Goal: Find specific page/section: Find specific page/section

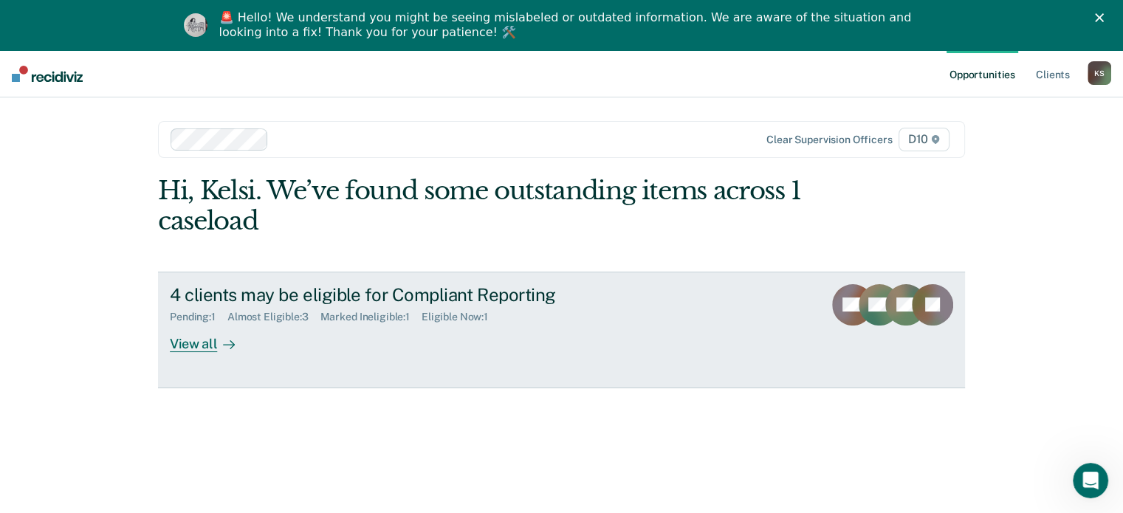
click at [223, 346] on icon at bounding box center [229, 345] width 12 height 12
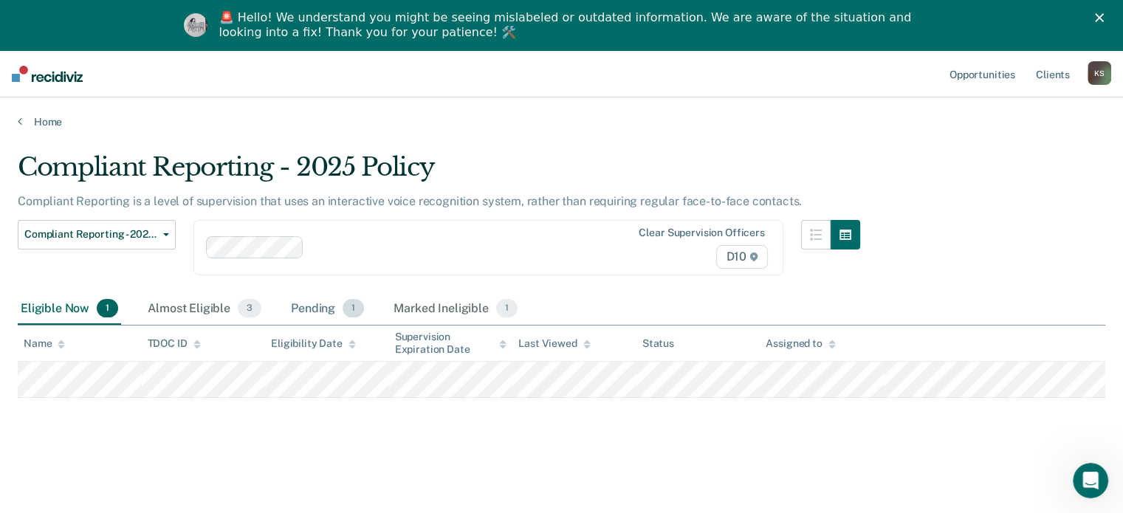
click at [343, 304] on span "1" at bounding box center [353, 308] width 21 height 19
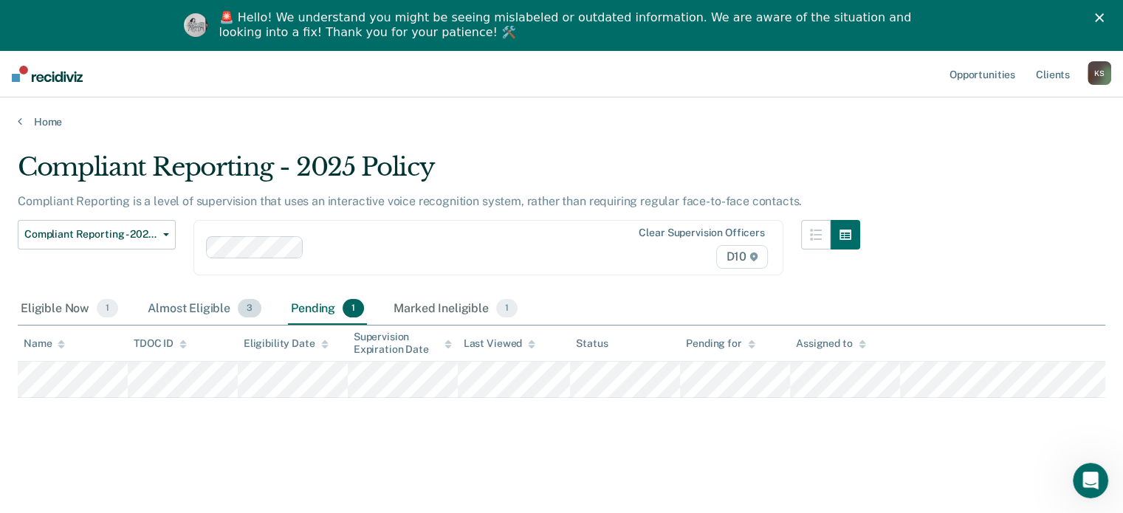
click at [238, 315] on div "Almost Eligible 3" at bounding box center [205, 309] width 120 height 32
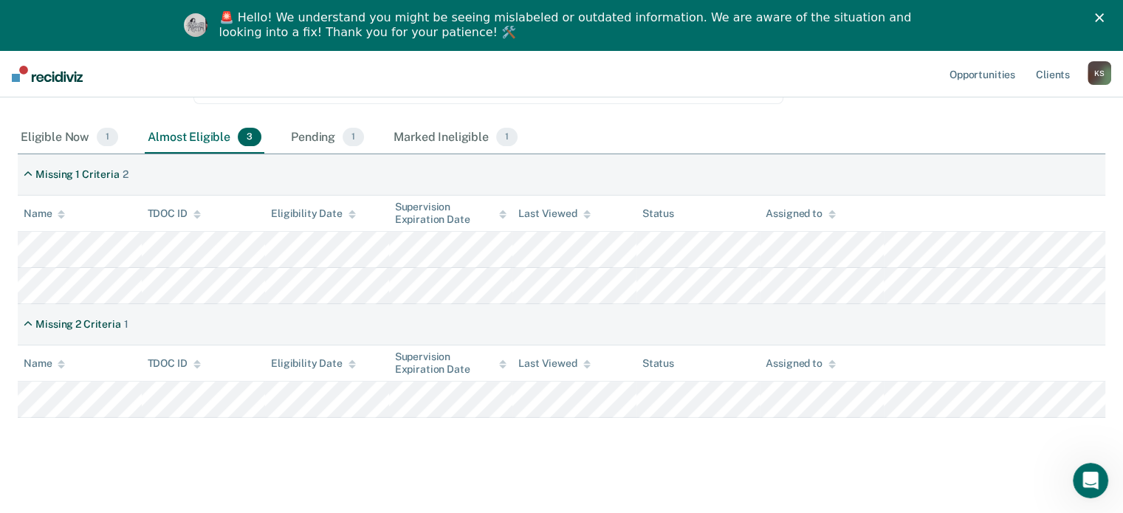
scroll to position [180, 0]
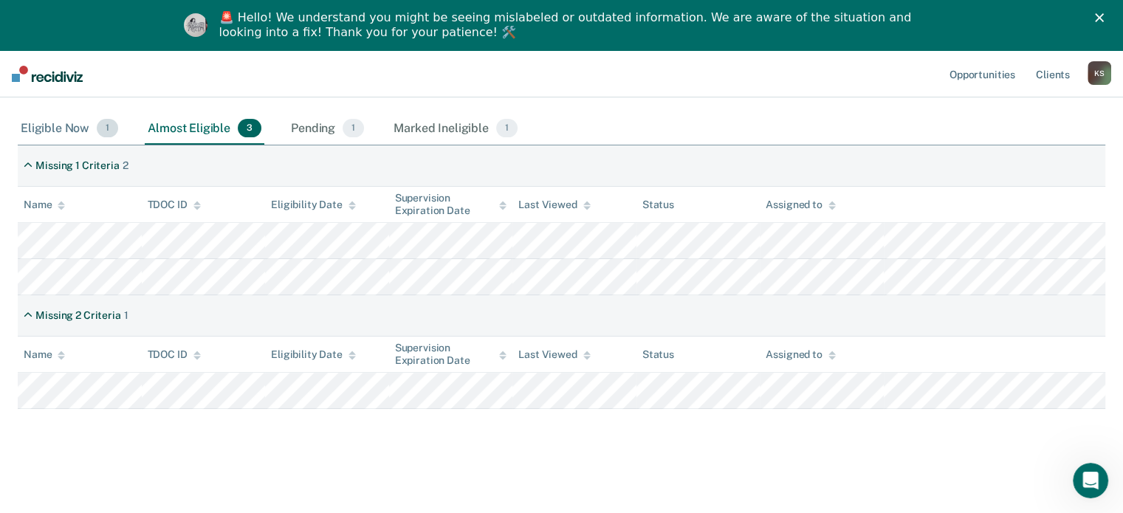
click at [75, 118] on div "Eligible Now 1" at bounding box center [69, 129] width 103 height 32
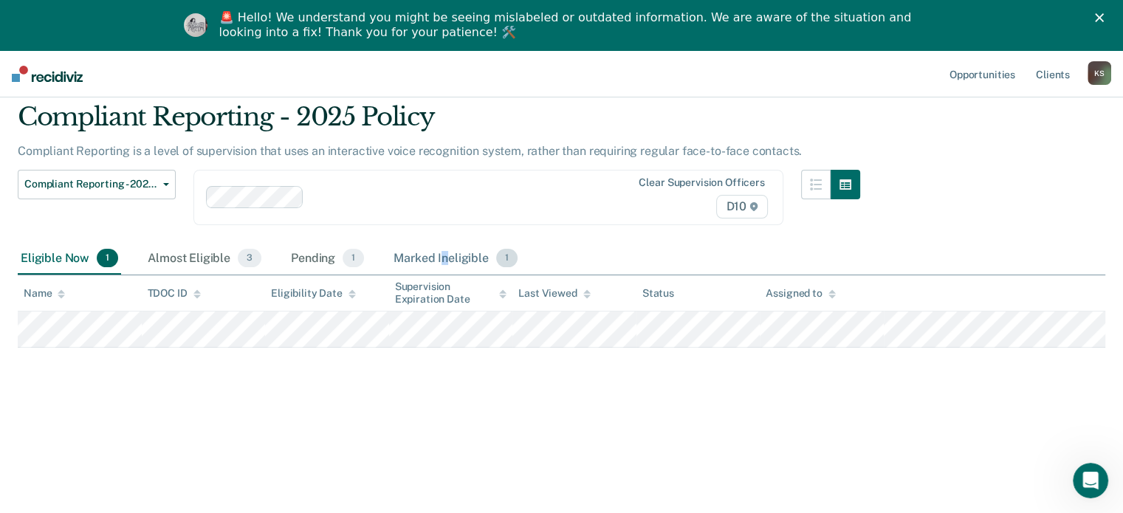
click at [443, 264] on div "Marked Ineligible 1" at bounding box center [456, 259] width 130 height 32
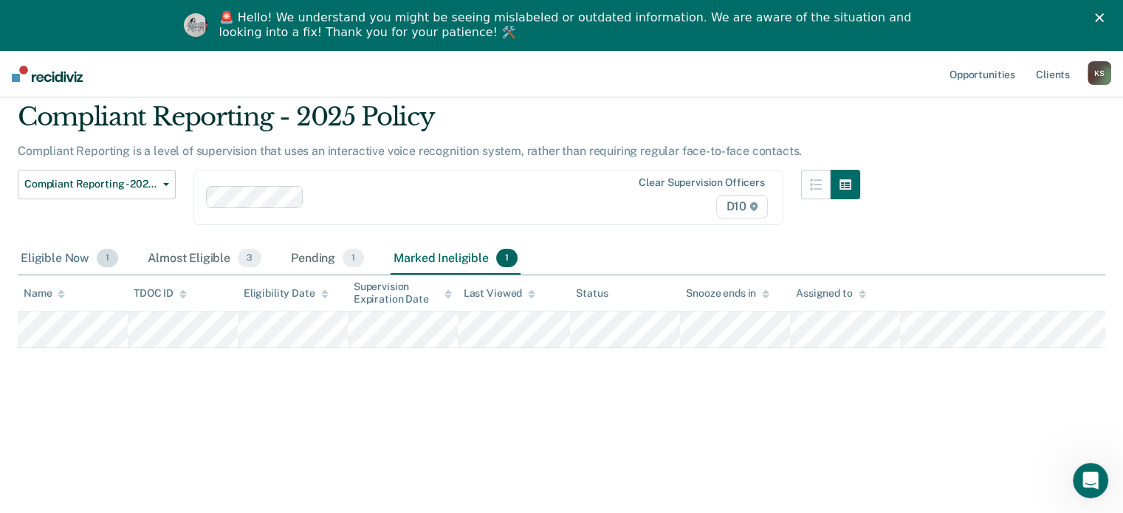
click at [103, 254] on span "1" at bounding box center [107, 258] width 21 height 19
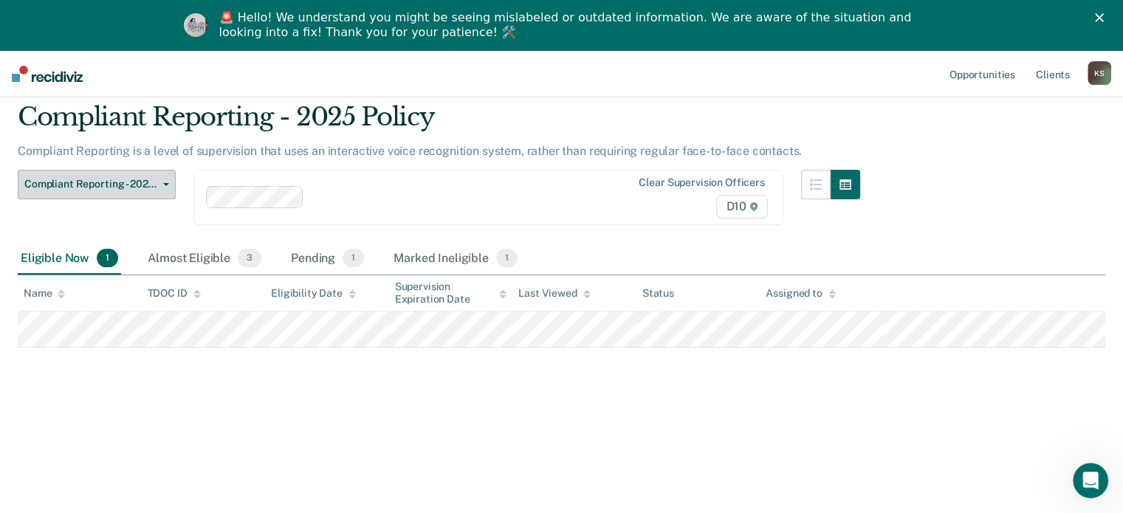
click at [125, 185] on span "Compliant Reporting - 2025 Policy" at bounding box center [90, 184] width 133 height 13
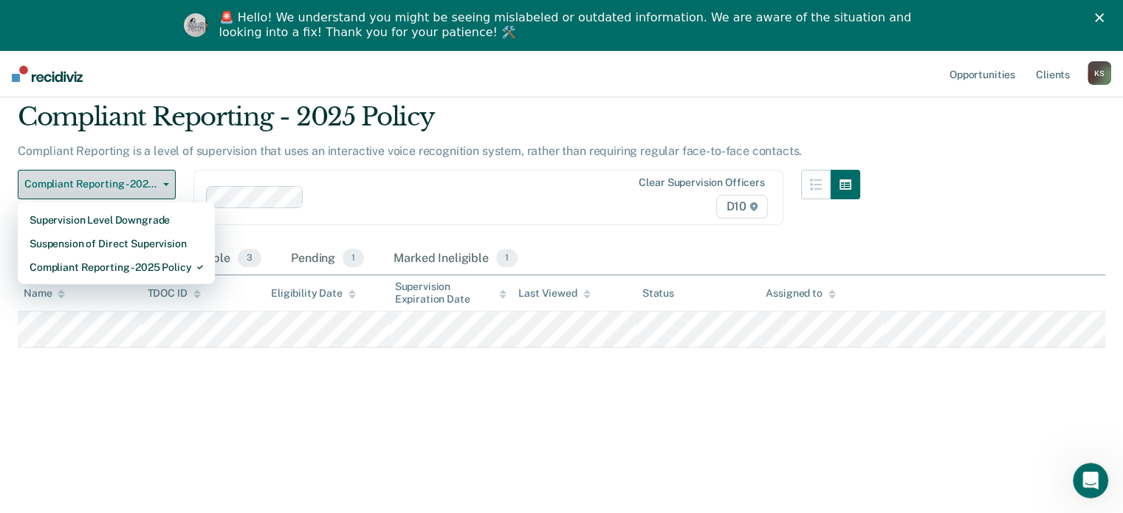
click at [125, 185] on span "Compliant Reporting - 2025 Policy" at bounding box center [90, 184] width 133 height 13
